Goal: Transaction & Acquisition: Purchase product/service

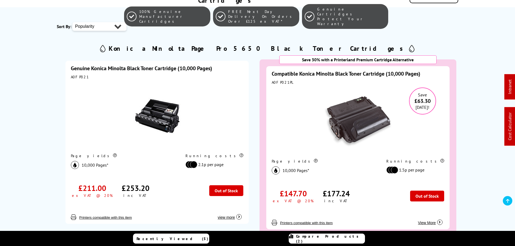
scroll to position [31, 0]
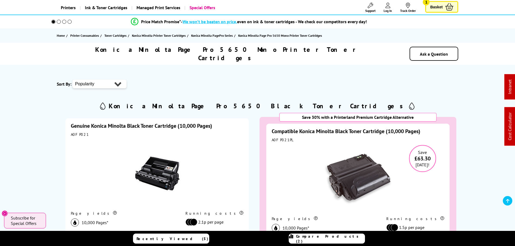
click at [75, 132] on div "A0FP021" at bounding box center [157, 134] width 173 height 5
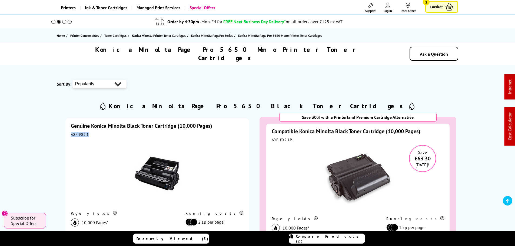
copy div "A0FP021"
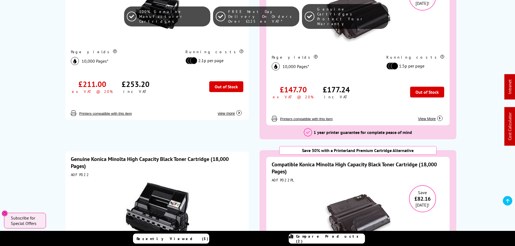
scroll to position [85, 0]
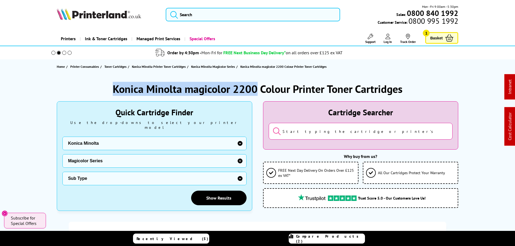
drag, startPoint x: 255, startPoint y: 88, endPoint x: 94, endPoint y: 89, distance: 160.4
click at [94, 89] on div "Konica Minolta magicolor 2200 Colour Printer Toner Cartridges" at bounding box center [258, 89] width 402 height 14
copy h1 "Konica Minolta magicolor 2200"
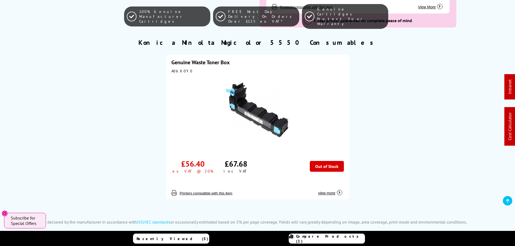
scroll to position [3165, 0]
